Goal: Communication & Community: Answer question/provide support

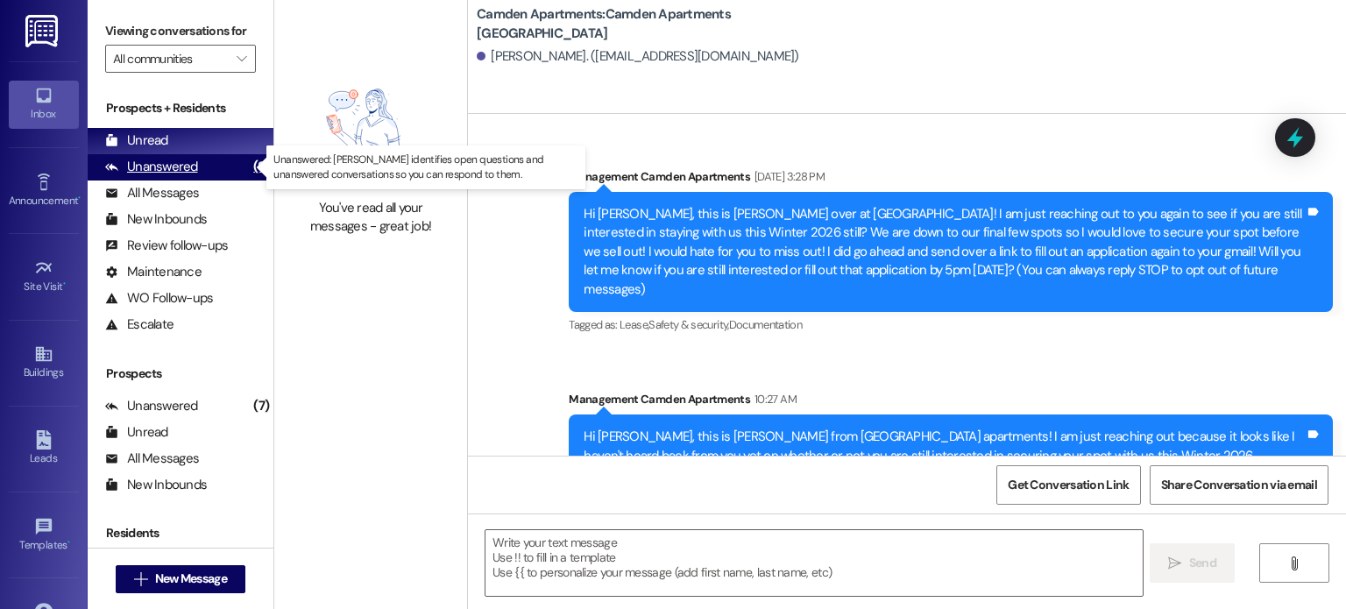
click at [186, 167] on div "Unanswered" at bounding box center [151, 167] width 93 height 18
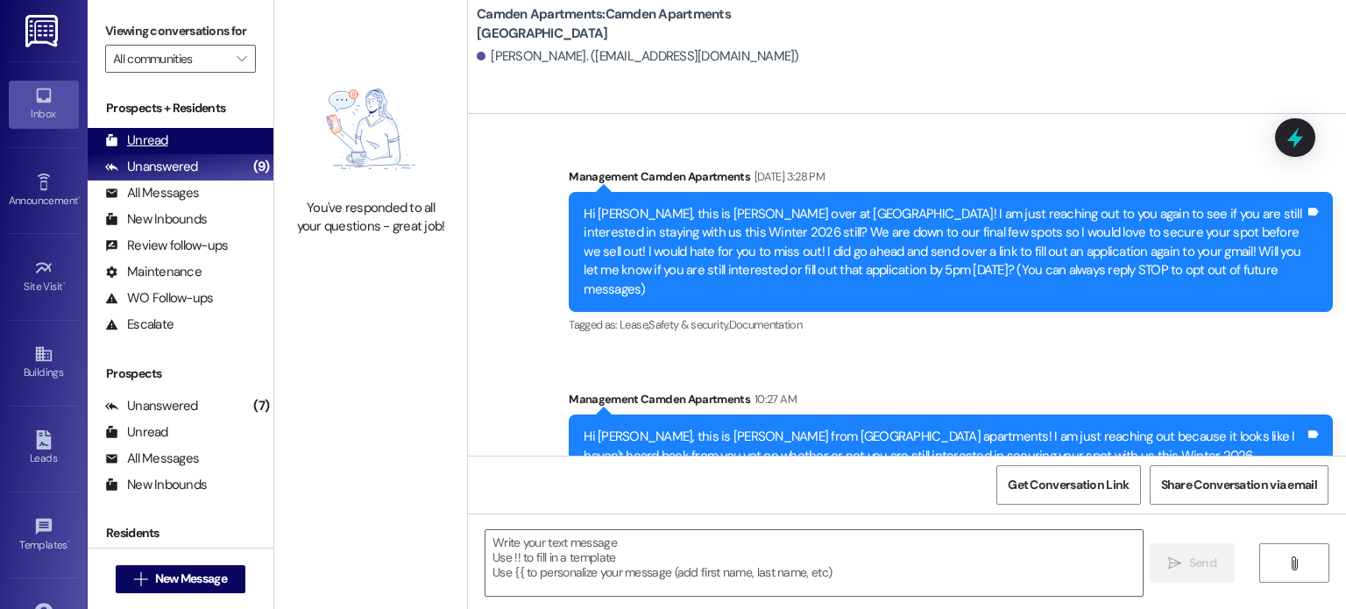
click at [187, 147] on div "Unread (0)" at bounding box center [181, 141] width 186 height 26
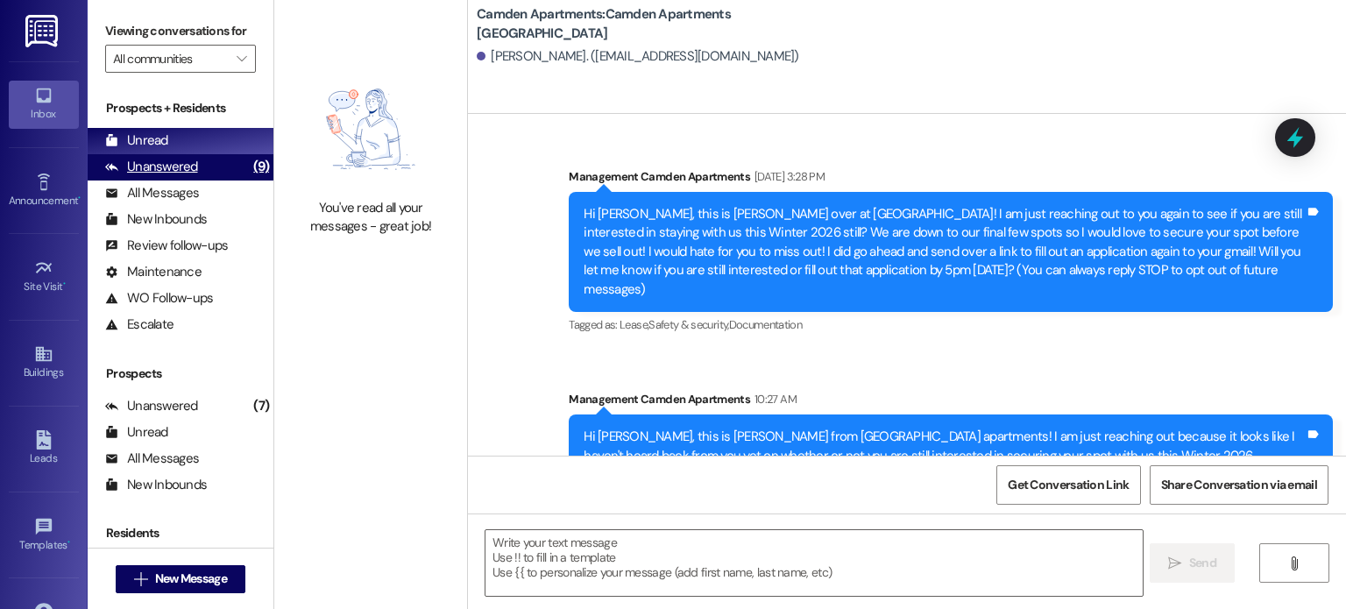
click at [152, 174] on div "Unanswered" at bounding box center [151, 167] width 93 height 18
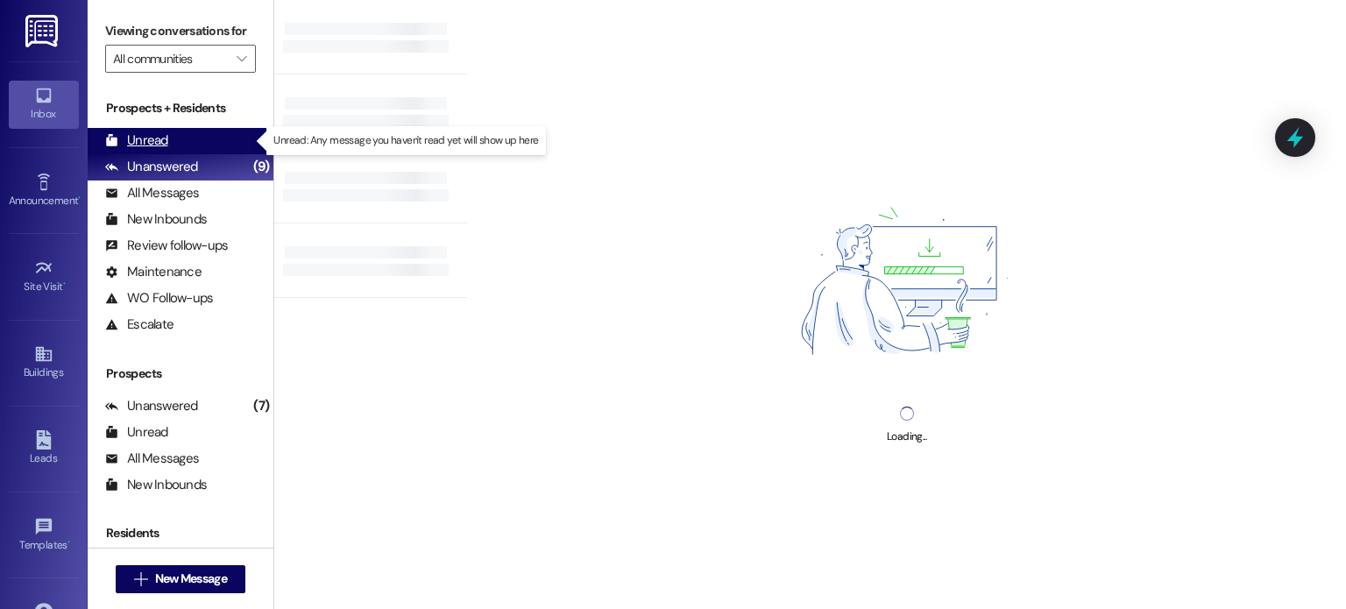
click at [156, 140] on div "Unread" at bounding box center [136, 140] width 63 height 18
